Goal: Information Seeking & Learning: Learn about a topic

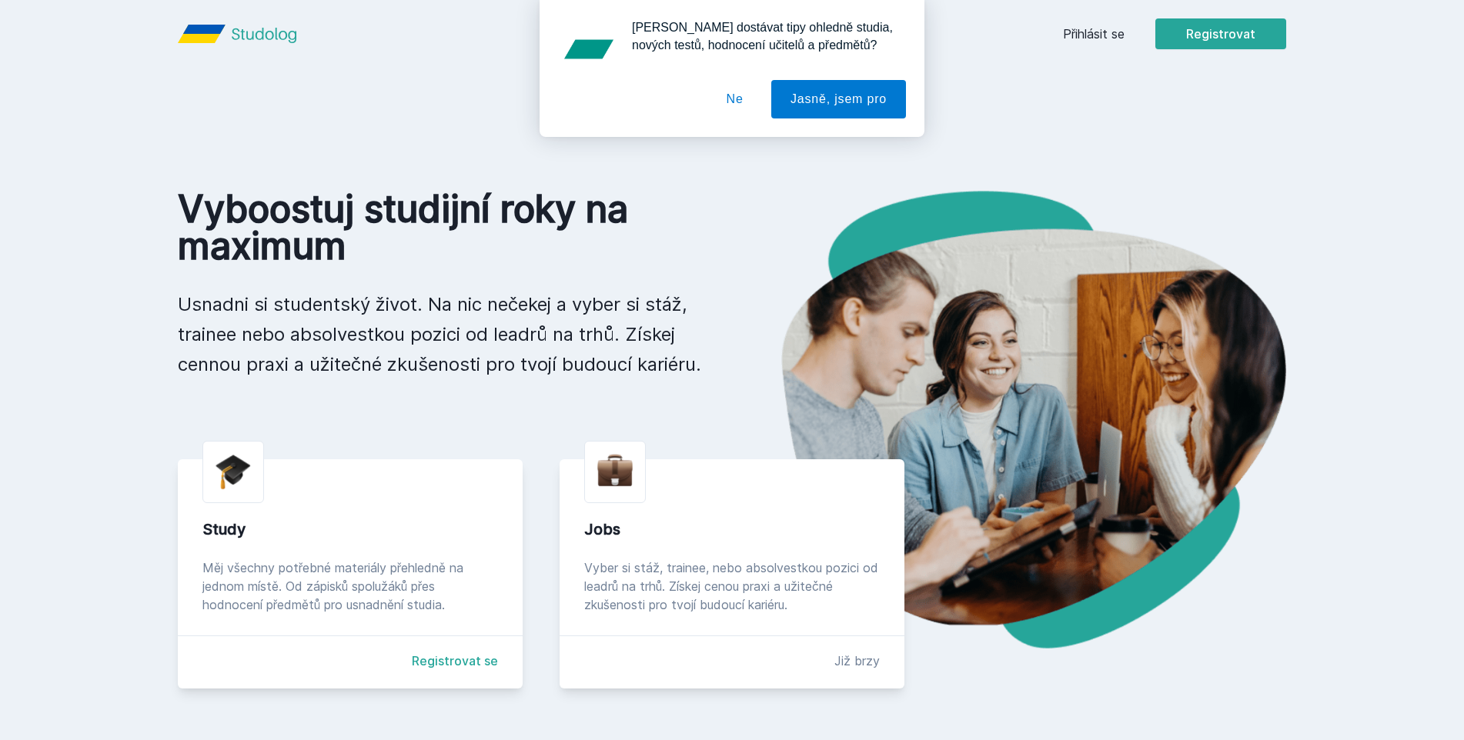
click at [744, 105] on button "Ne" at bounding box center [734, 99] width 55 height 38
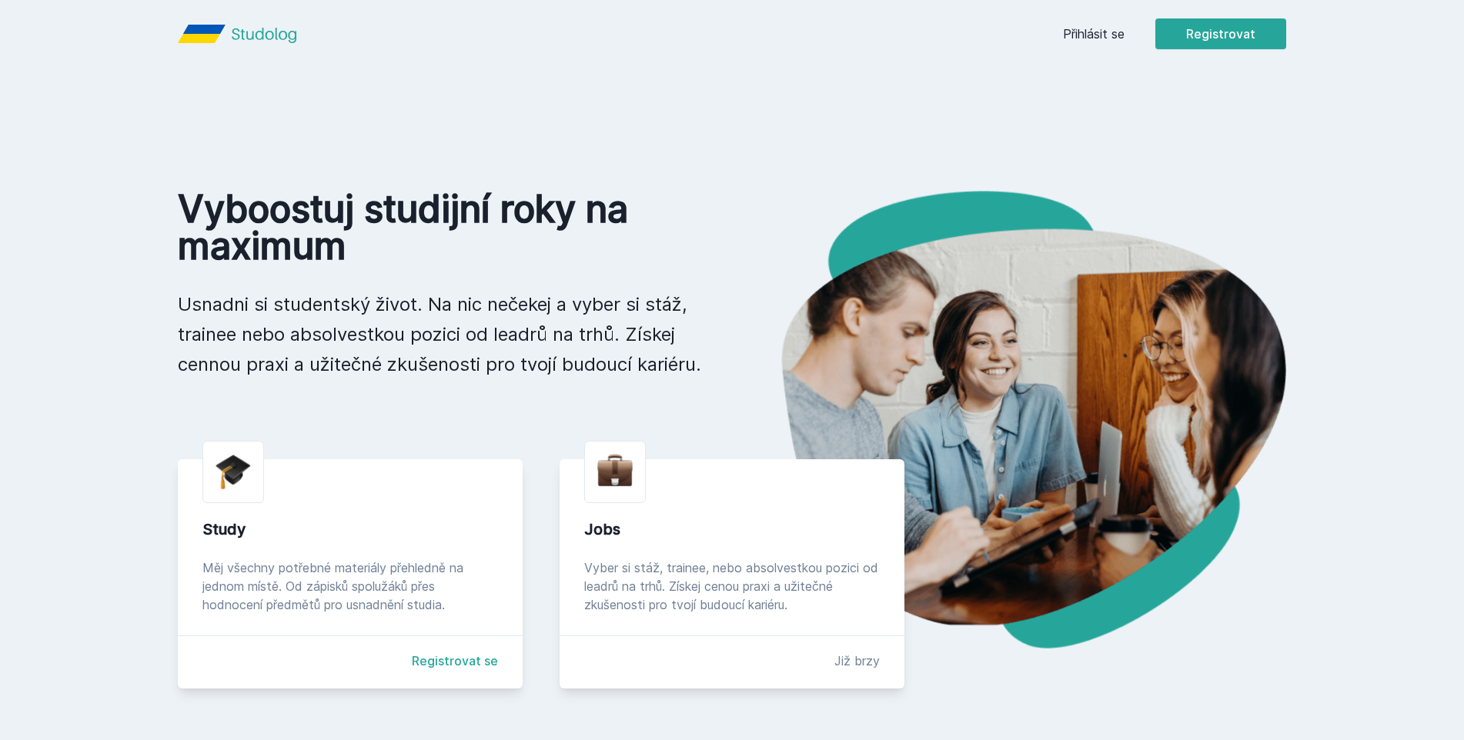
click at [1091, 28] on link "Přihlásit se" at bounding box center [1094, 34] width 62 height 18
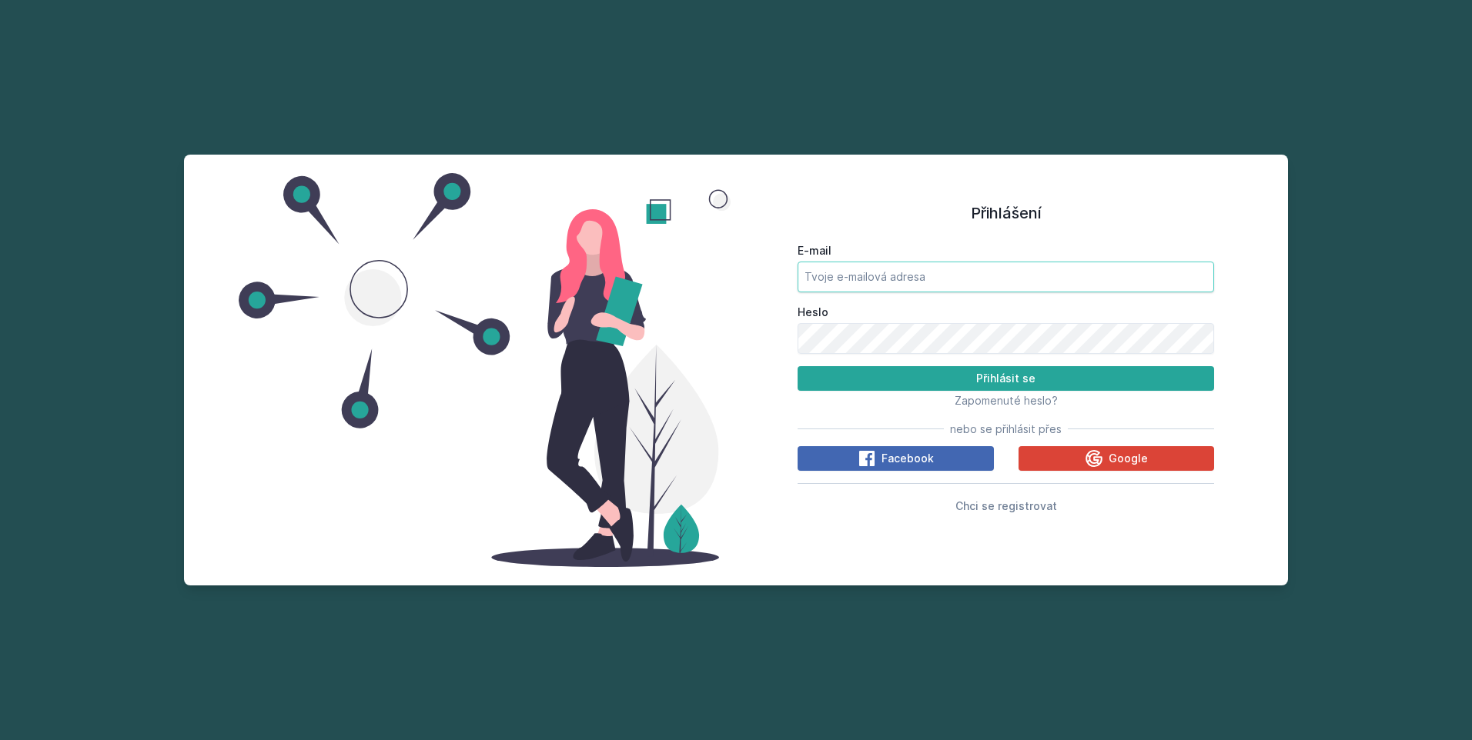
click at [926, 273] on input "E-mail" at bounding box center [1005, 277] width 416 height 31
type input "[EMAIL_ADDRESS][DOMAIN_NAME]"
click at [797, 366] on button "Přihlásit se" at bounding box center [1005, 378] width 416 height 25
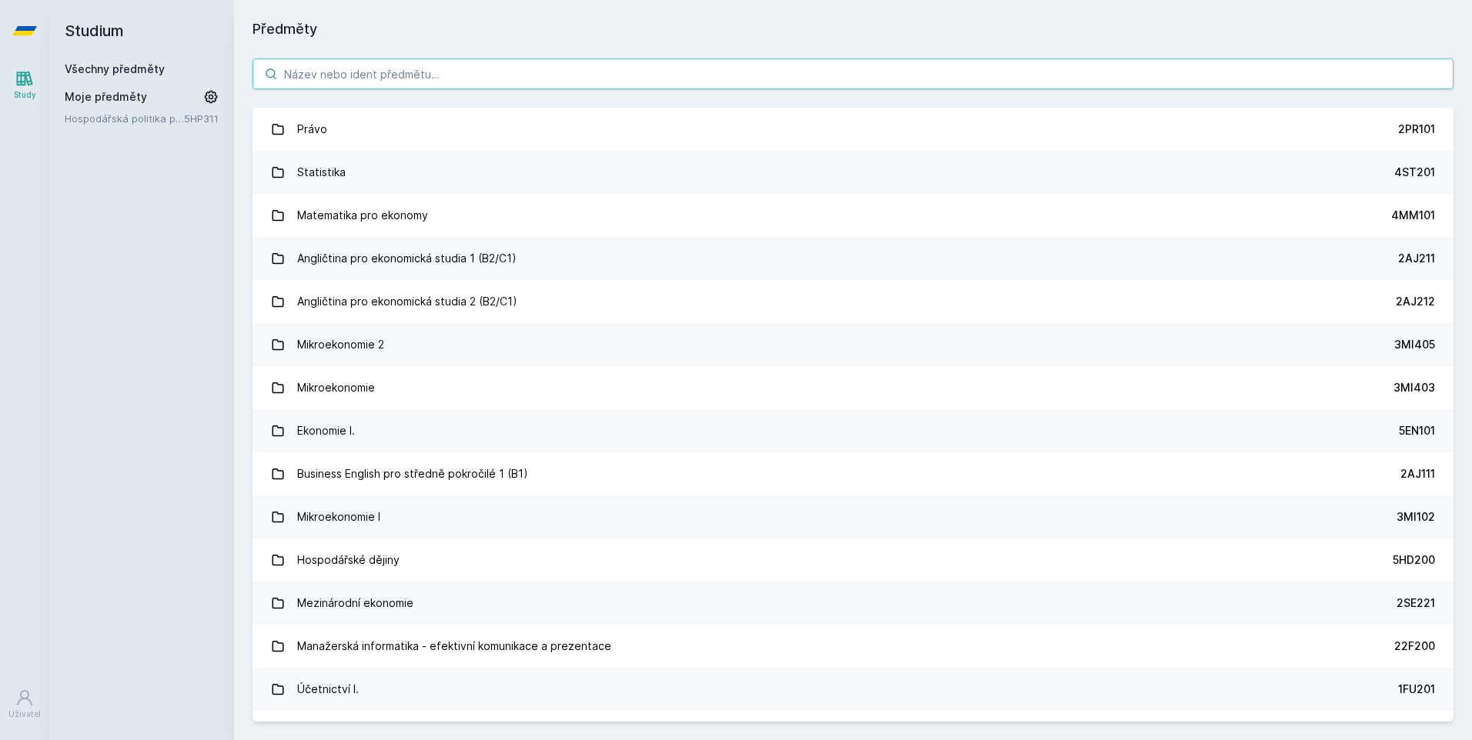
click at [677, 75] on input "search" at bounding box center [852, 73] width 1201 height 31
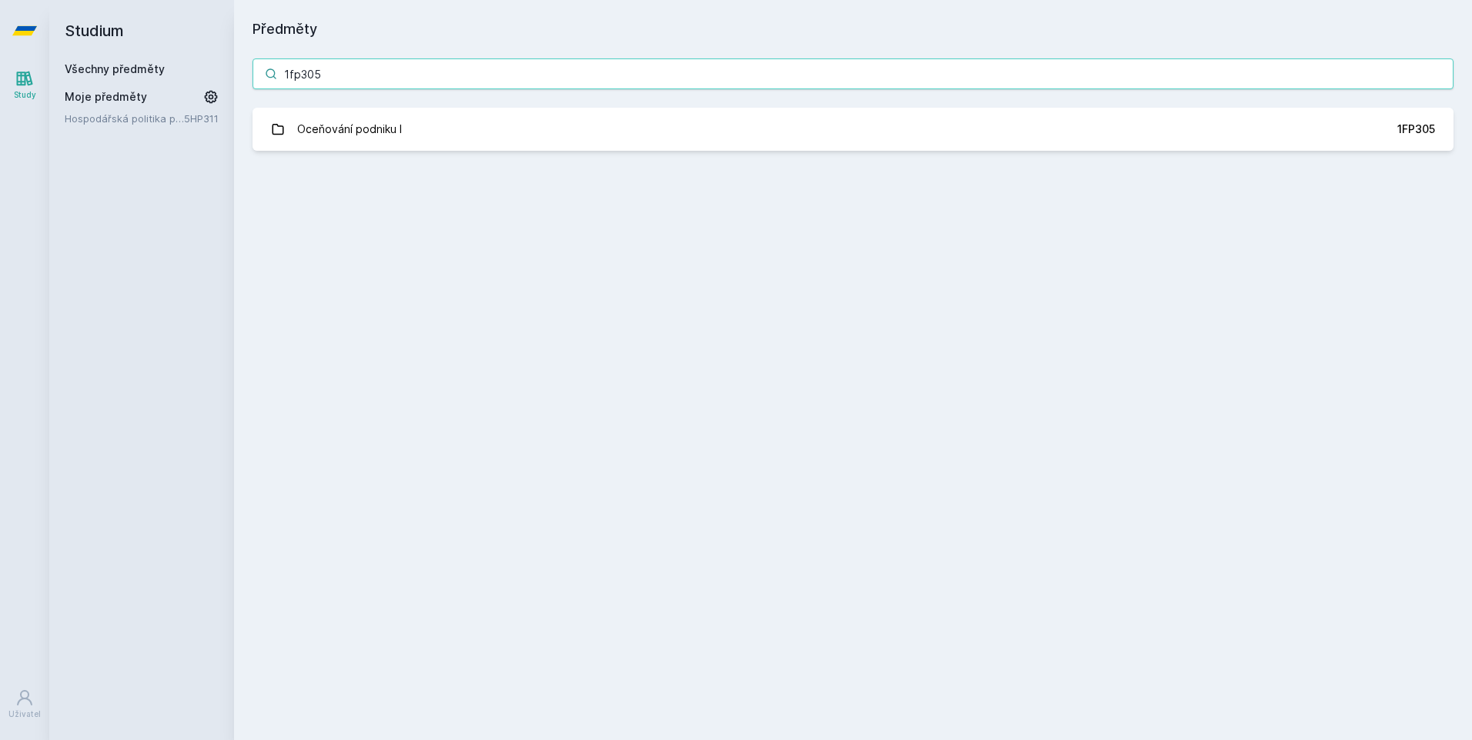
drag, startPoint x: 306, startPoint y: 80, endPoint x: 319, endPoint y: 71, distance: 16.0
click at [306, 79] on input "1fp305" at bounding box center [852, 73] width 1201 height 31
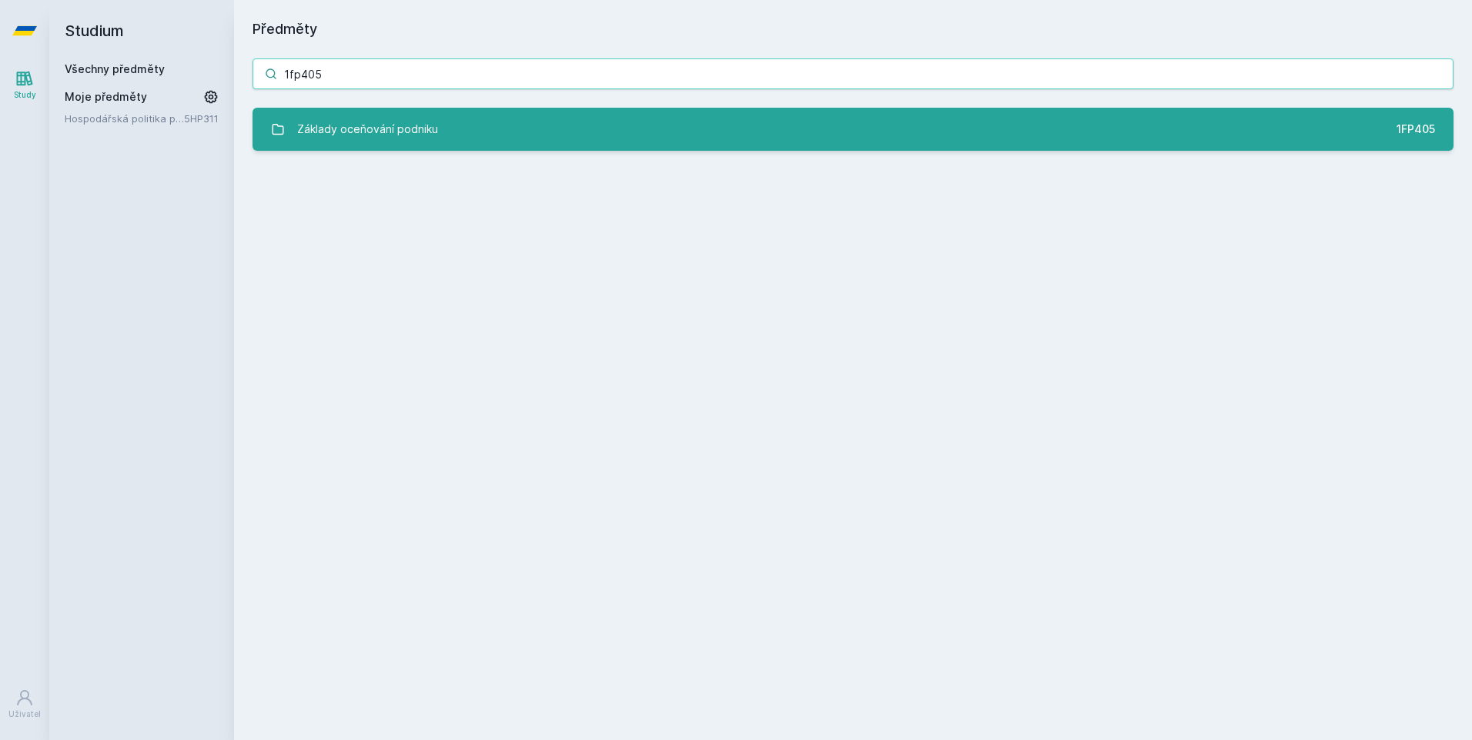
type input "1fp405"
click at [430, 131] on div "Základy oceňování podniku" at bounding box center [367, 129] width 141 height 31
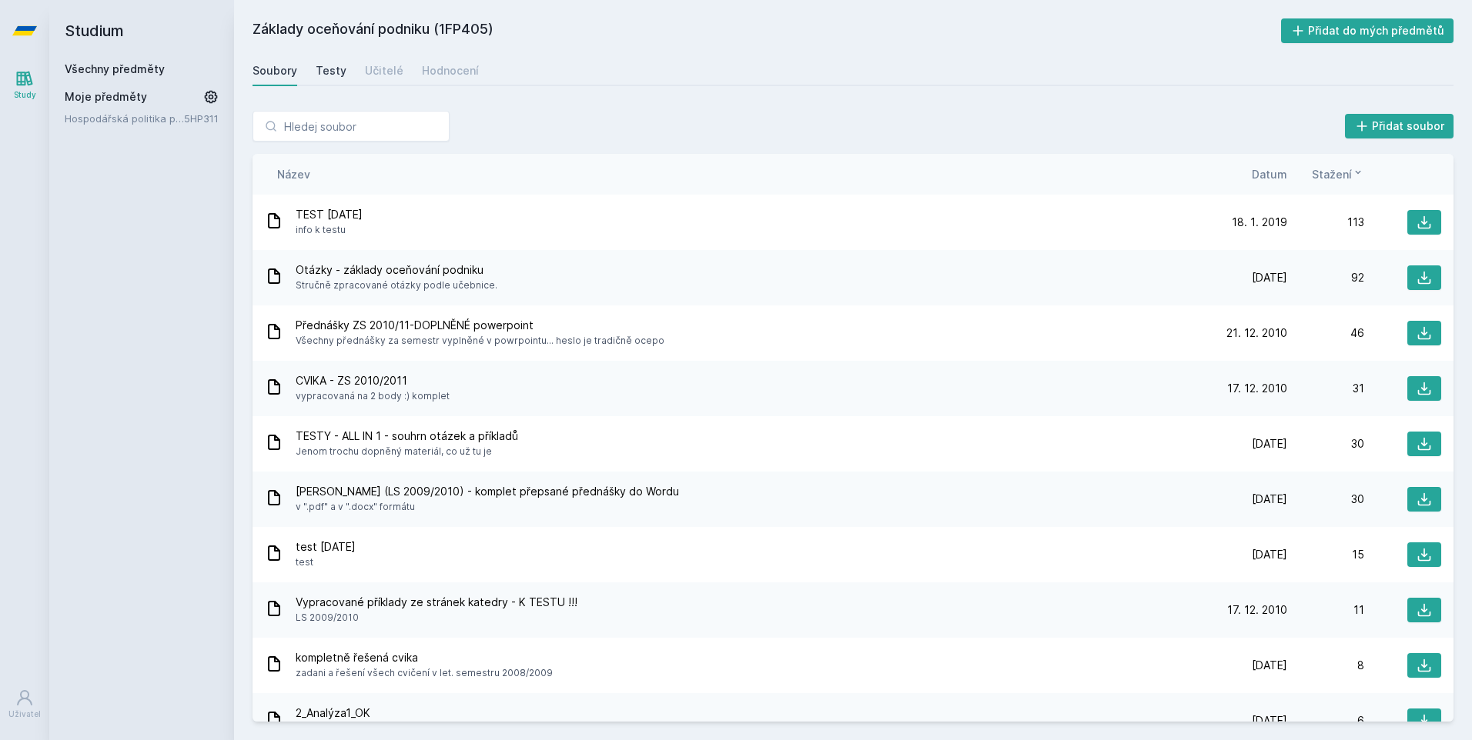
click at [332, 73] on div "Testy" at bounding box center [331, 70] width 31 height 15
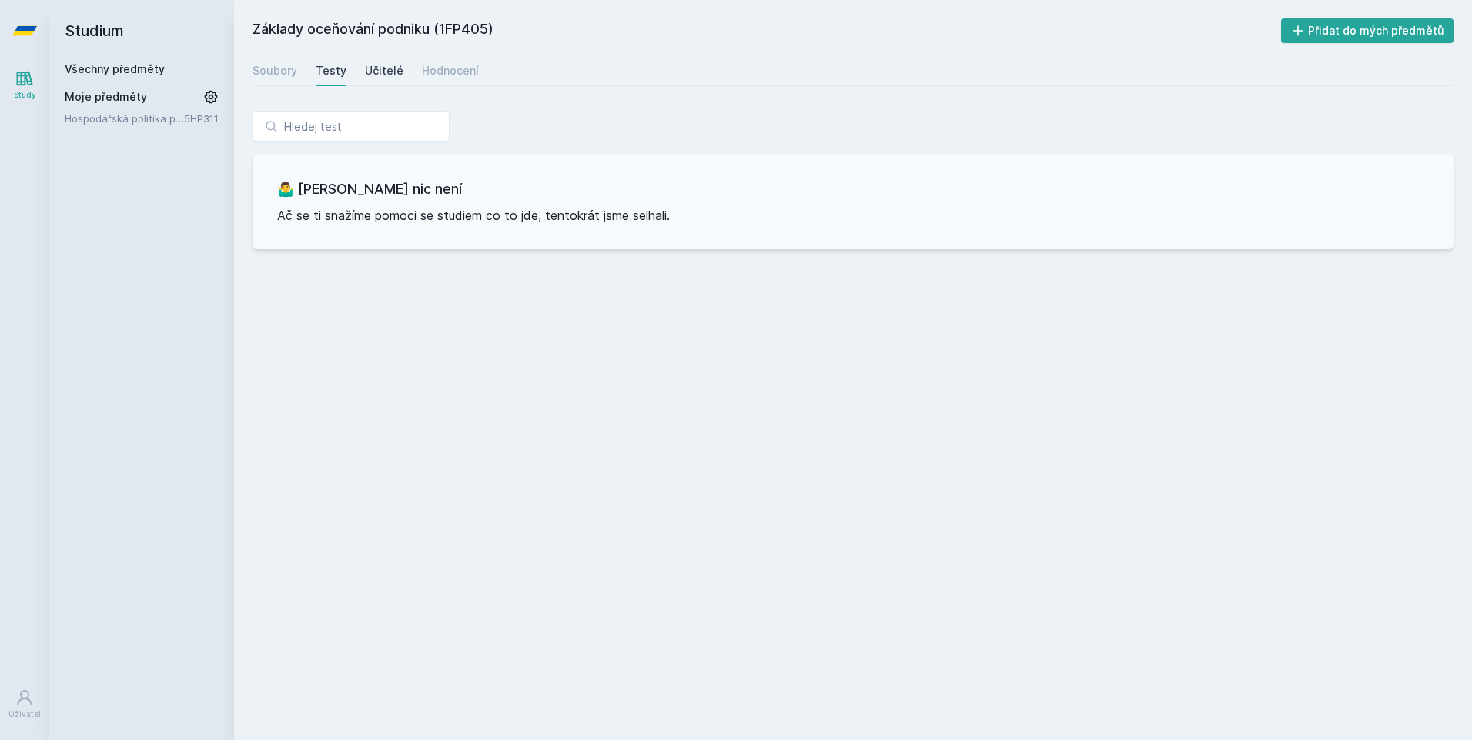
click at [382, 75] on div "Učitelé" at bounding box center [384, 70] width 38 height 15
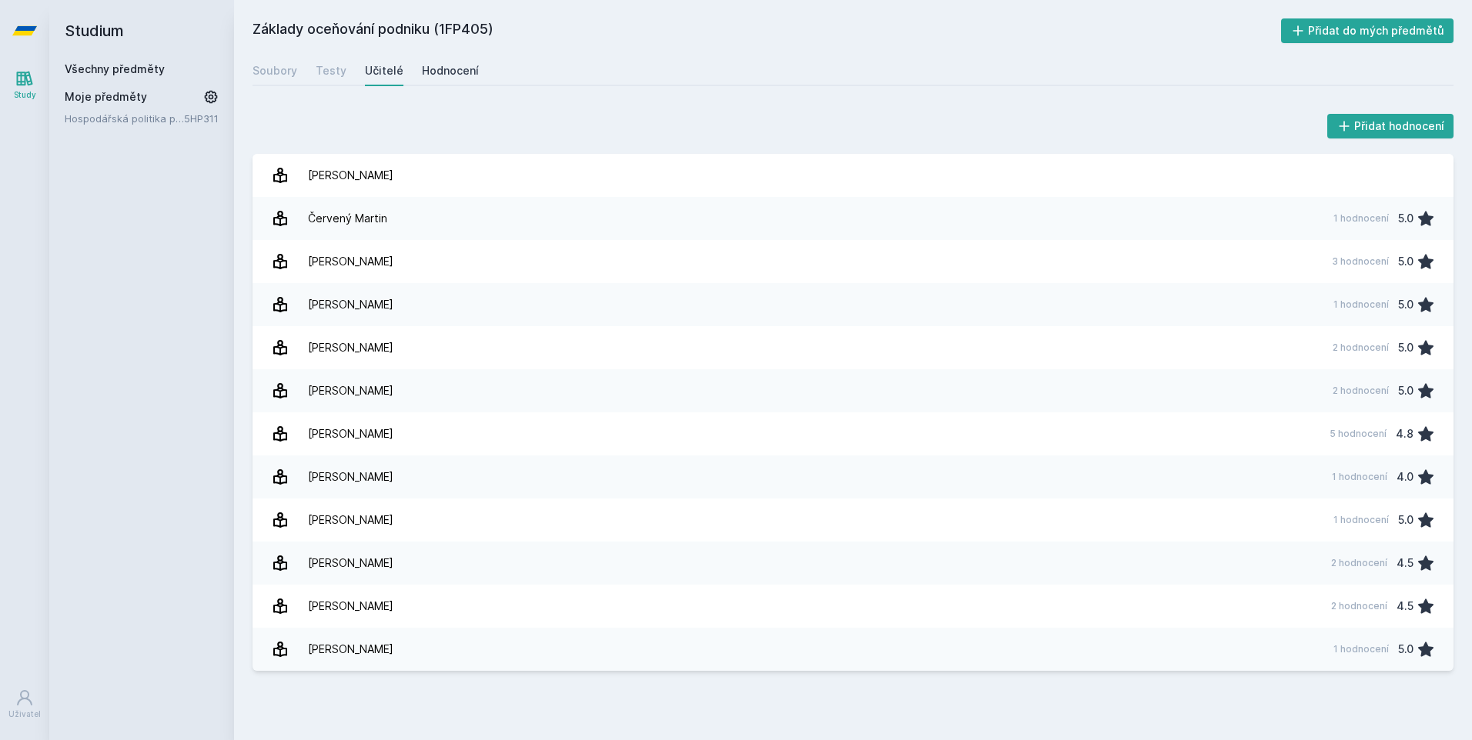
click at [433, 75] on div "Hodnocení" at bounding box center [450, 70] width 57 height 15
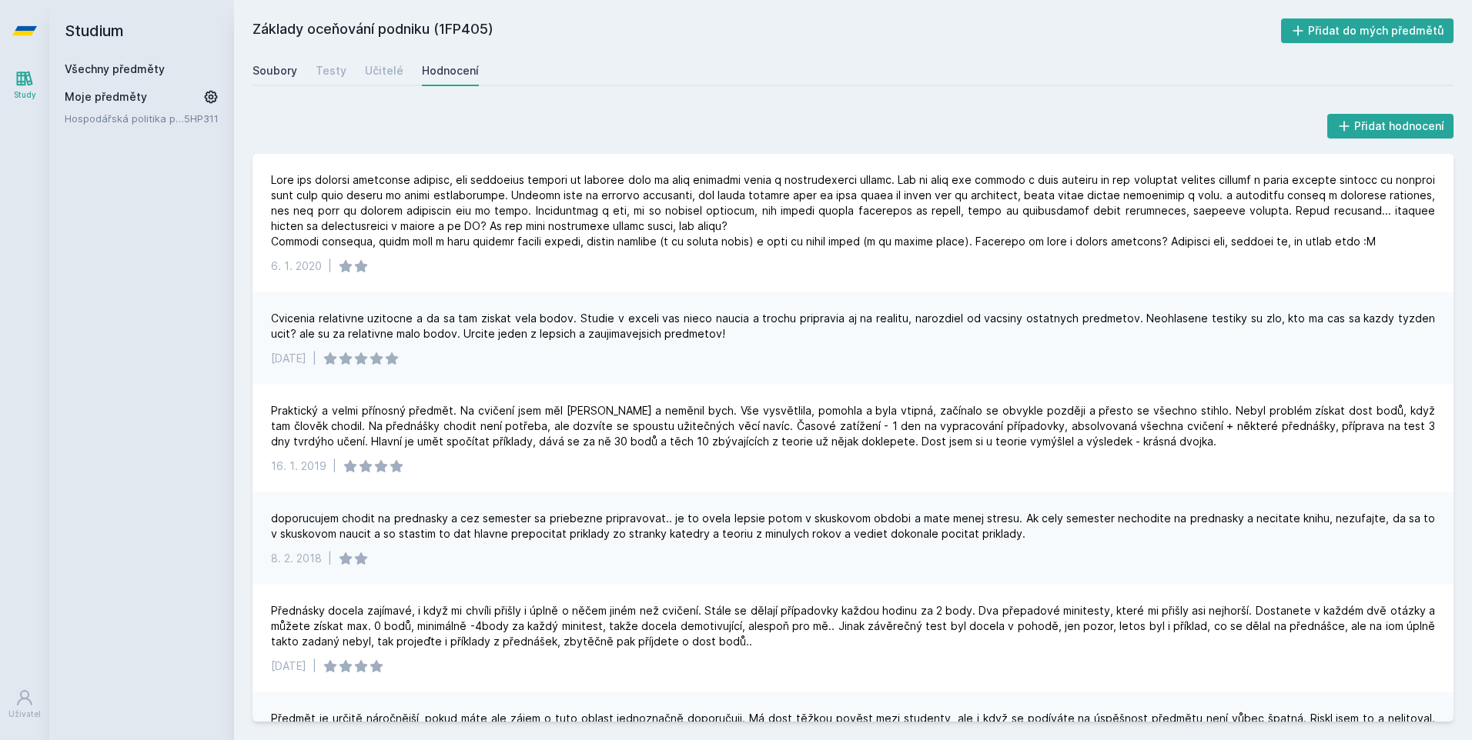
click at [285, 68] on div "Soubory" at bounding box center [274, 70] width 45 height 15
